Goal: Task Accomplishment & Management: Manage account settings

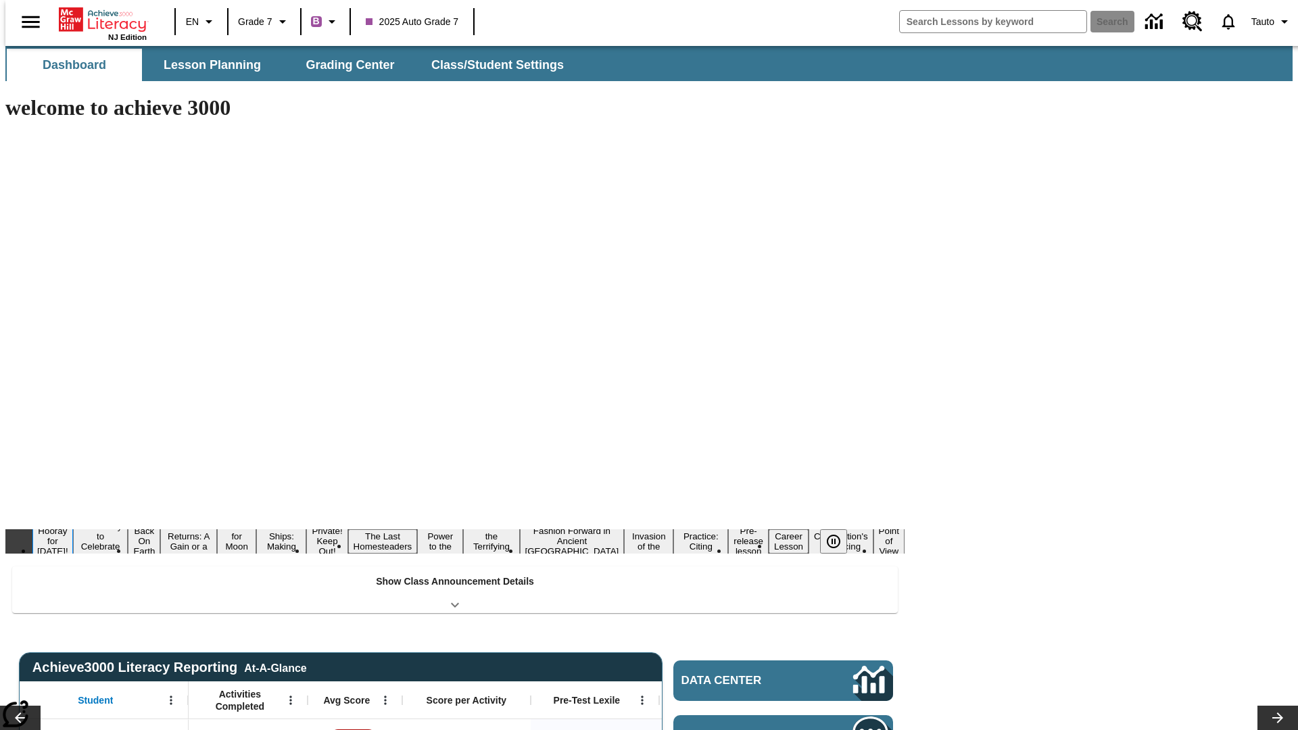
click at [73, 525] on button "Hooray for Constitution Day!" at bounding box center [52, 541] width 41 height 33
click at [839, 534] on icon "Pause" at bounding box center [834, 542] width 16 height 16
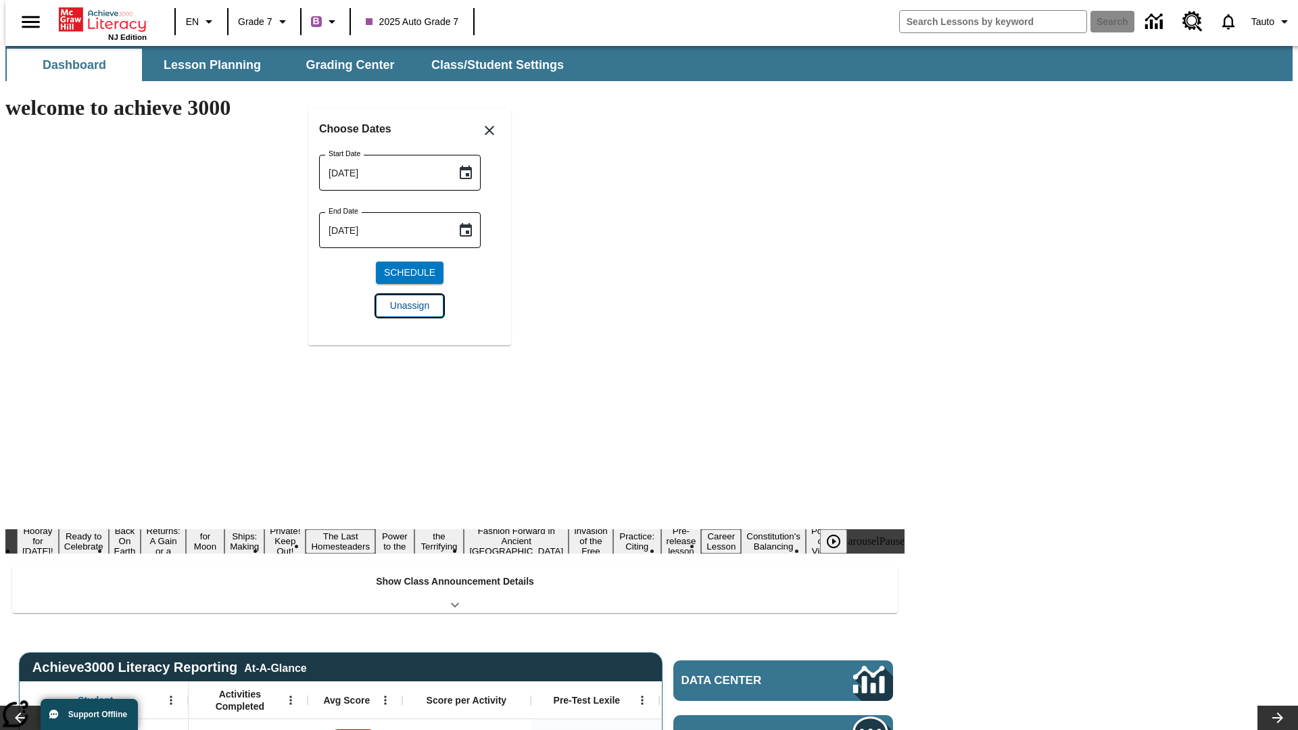
click at [410, 306] on span "Unassign" at bounding box center [409, 306] width 39 height 14
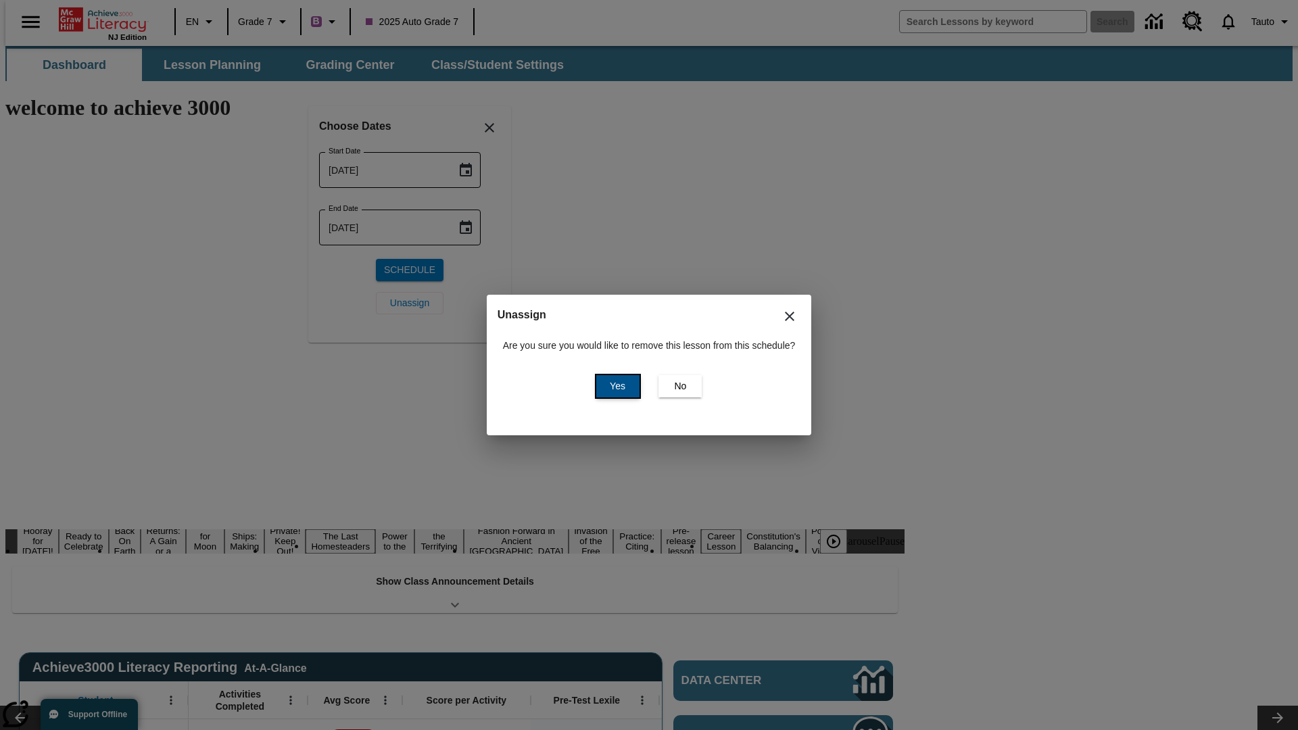
click at [615, 386] on span "Yes" at bounding box center [618, 386] width 16 height 14
